Goal: Information Seeking & Learning: Find specific page/section

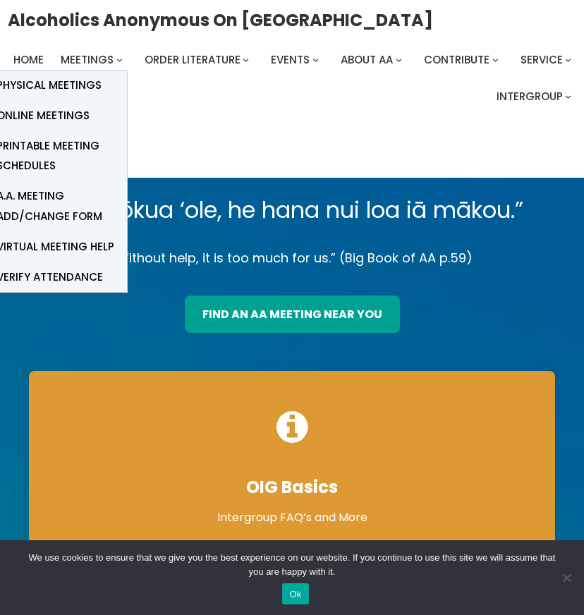
click at [75, 83] on span "Physical Meetings" at bounding box center [48, 85] width 105 height 20
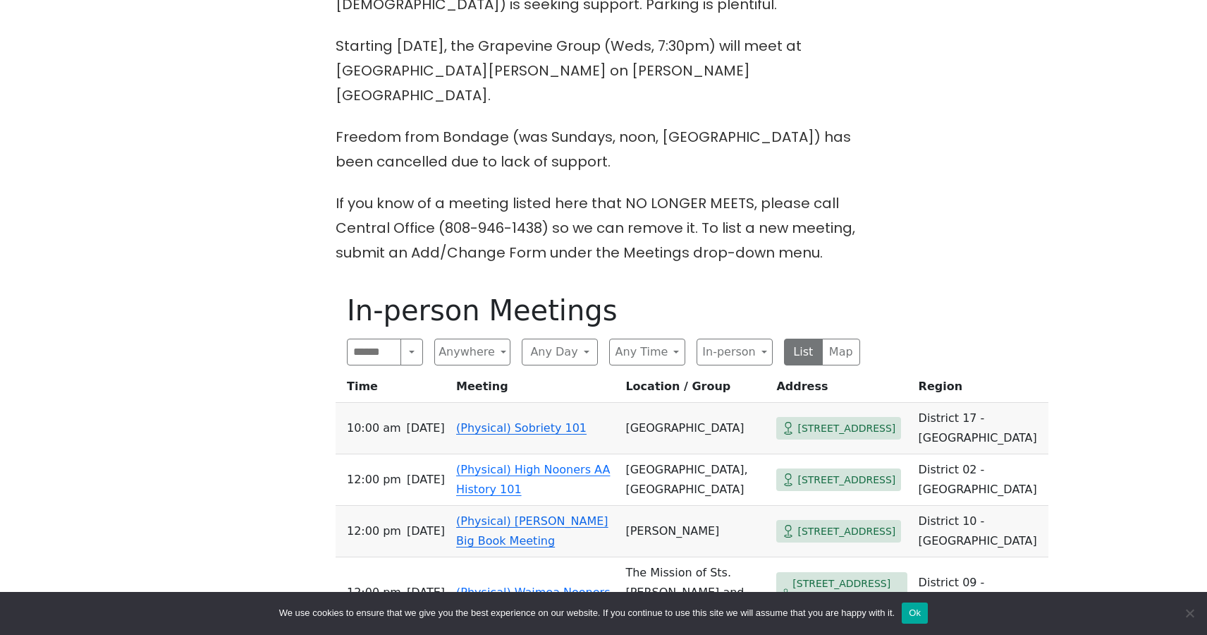
scroll to position [532, 0]
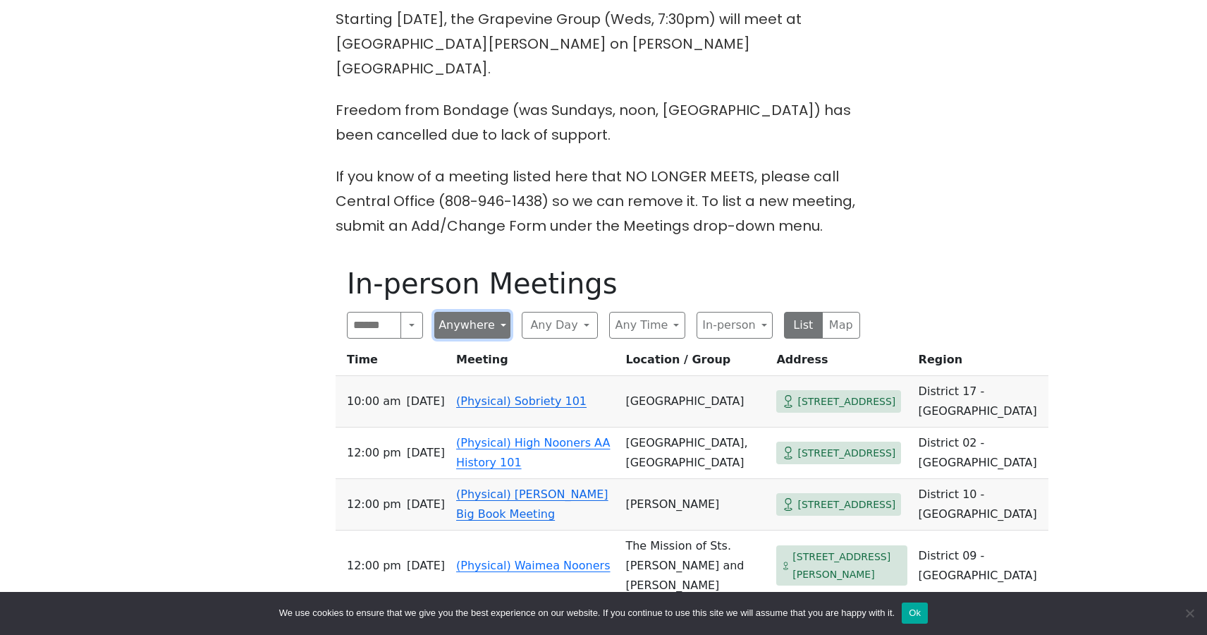
click at [468, 312] on button "Anywhere" at bounding box center [472, 325] width 76 height 27
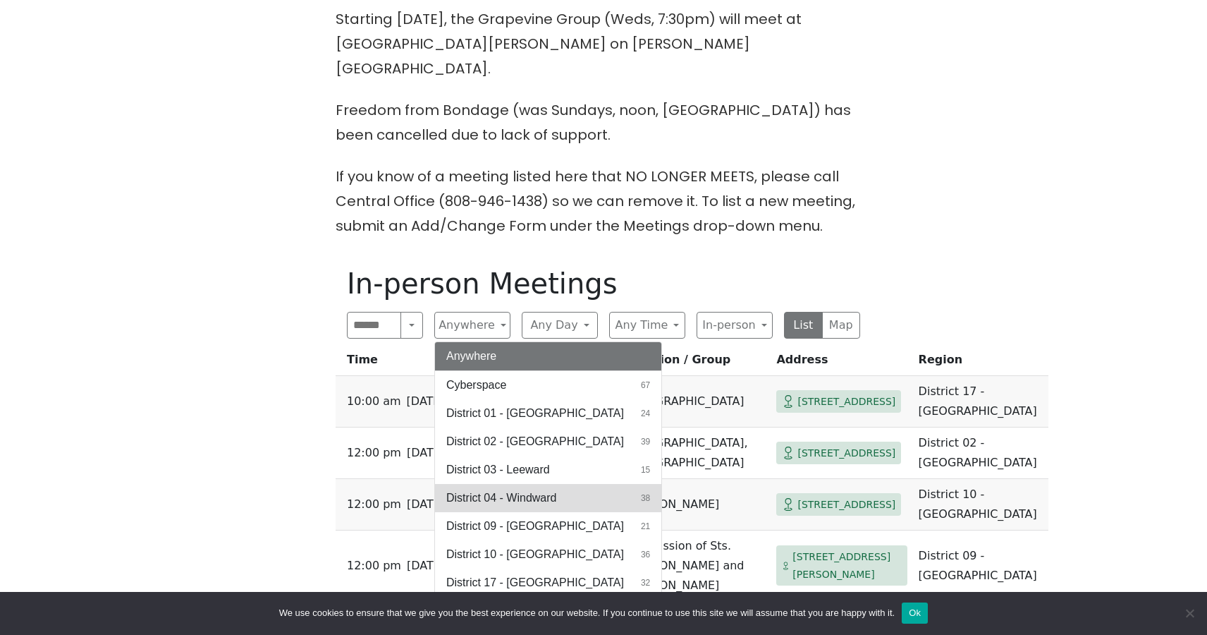
click at [559, 484] on button "District 04 - Windward 38" at bounding box center [548, 498] width 226 height 28
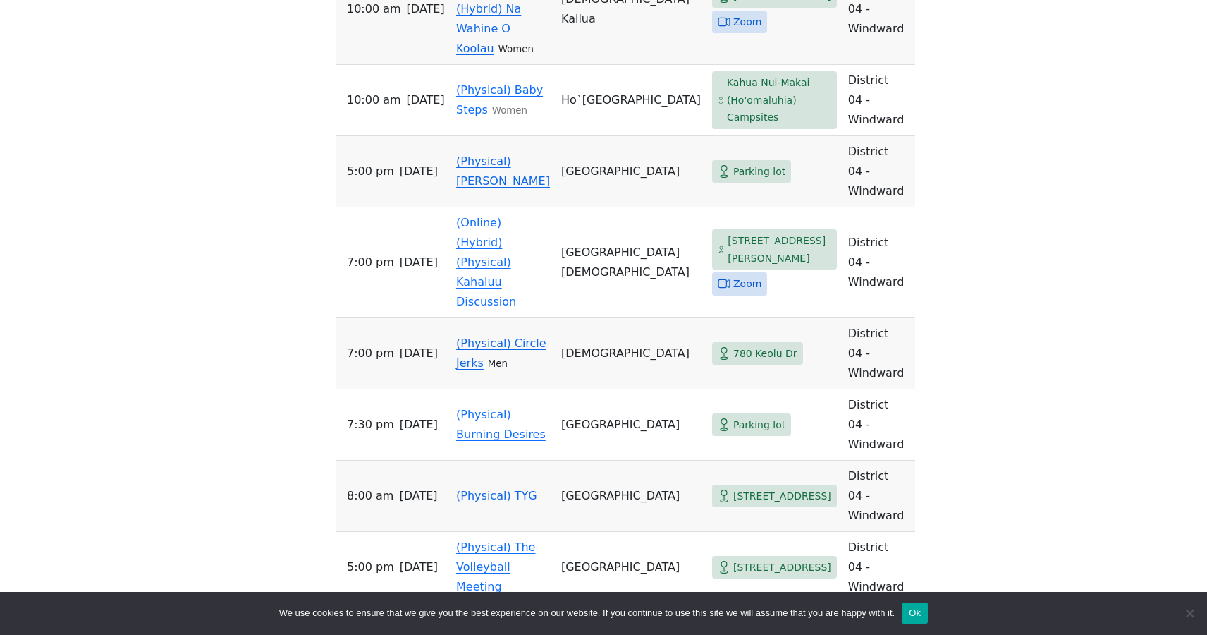
scroll to position [2019, 0]
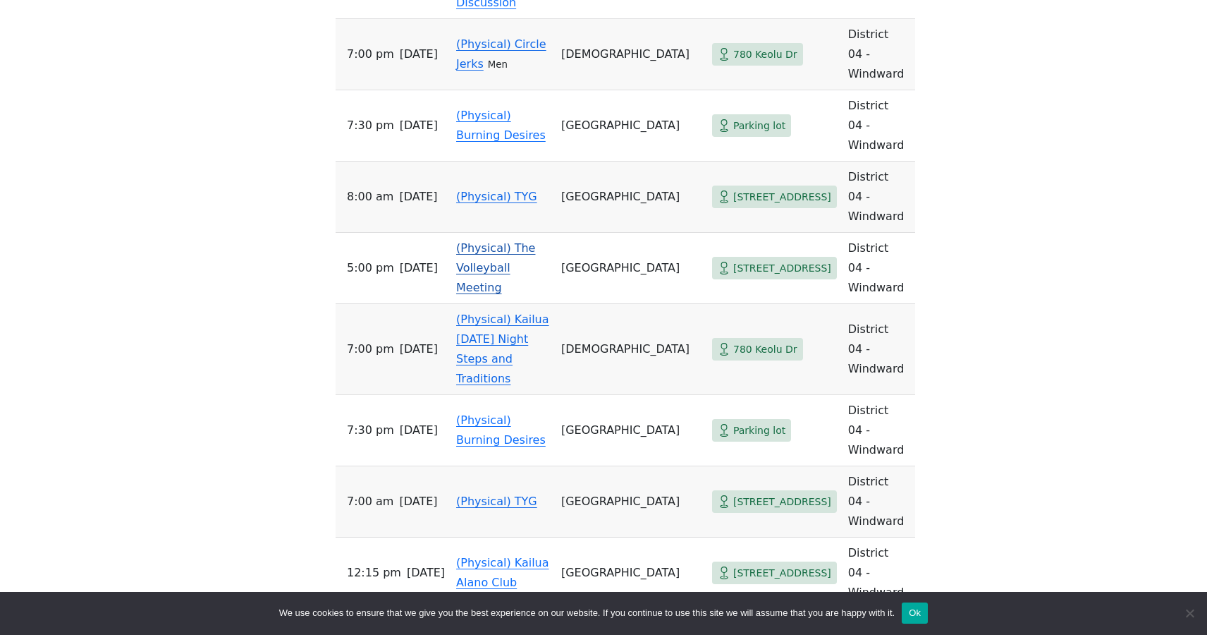
click at [503, 241] on link "(Physical) The Volleyball Meeting" at bounding box center [495, 267] width 79 height 53
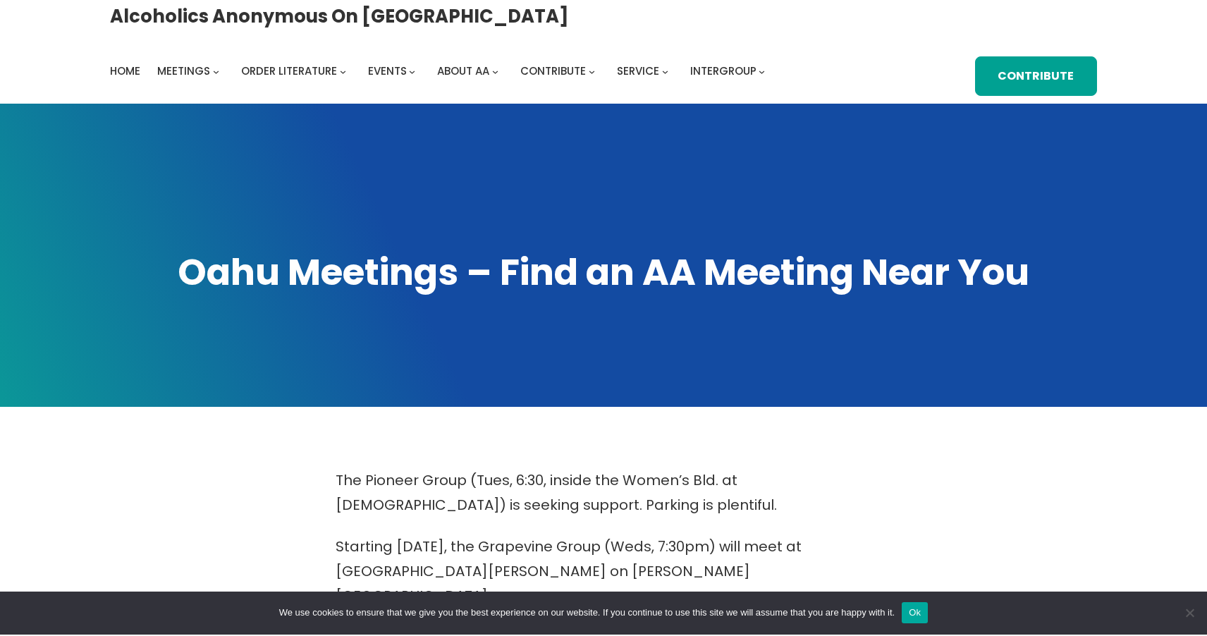
scroll to position [6, 0]
